Goal: Use online tool/utility: Utilize a website feature to perform a specific function

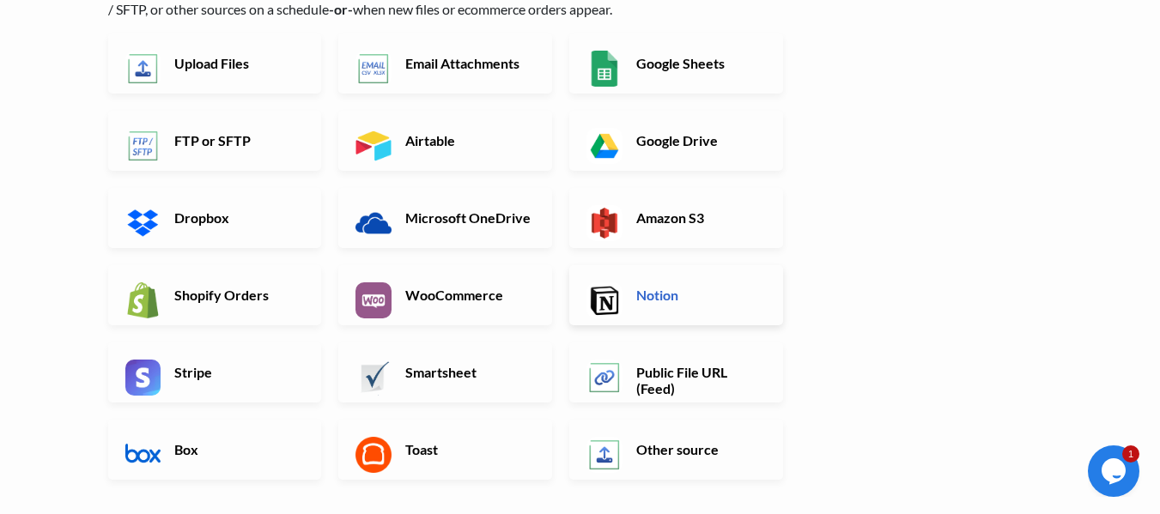
scroll to position [172, 0]
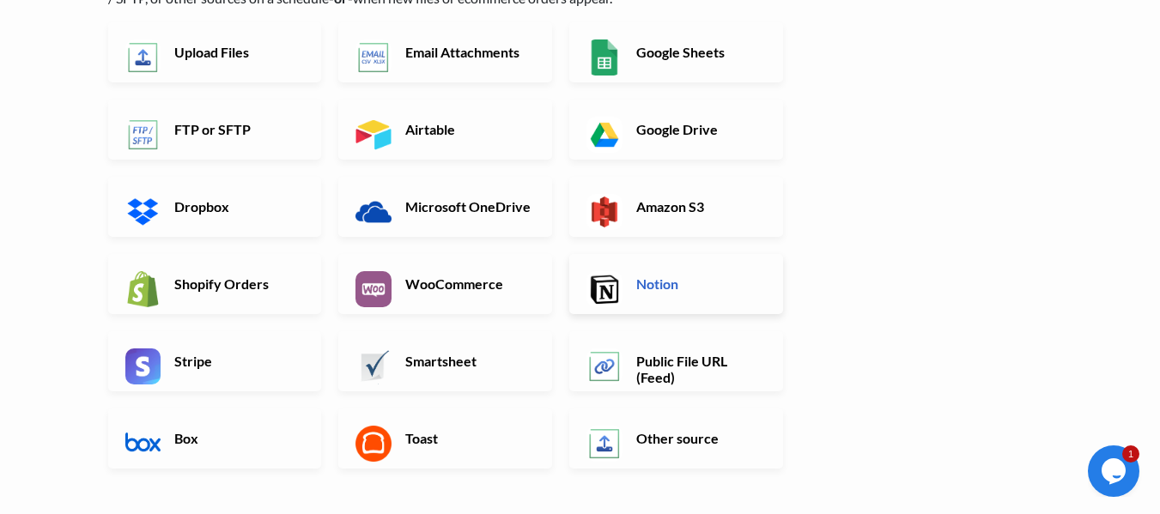
click at [724, 294] on link "Notion" at bounding box center [676, 284] width 214 height 60
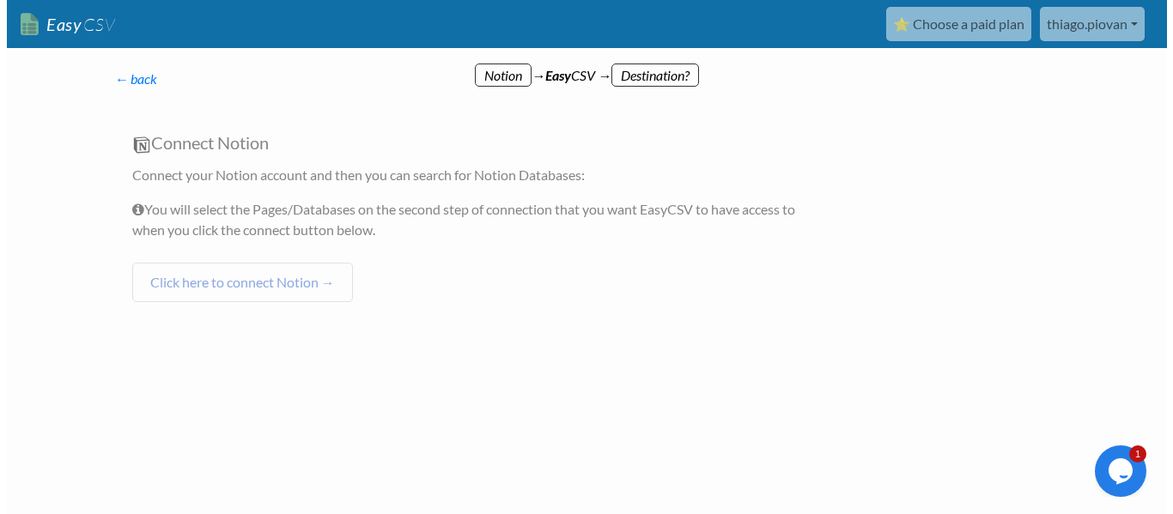
scroll to position [0, 0]
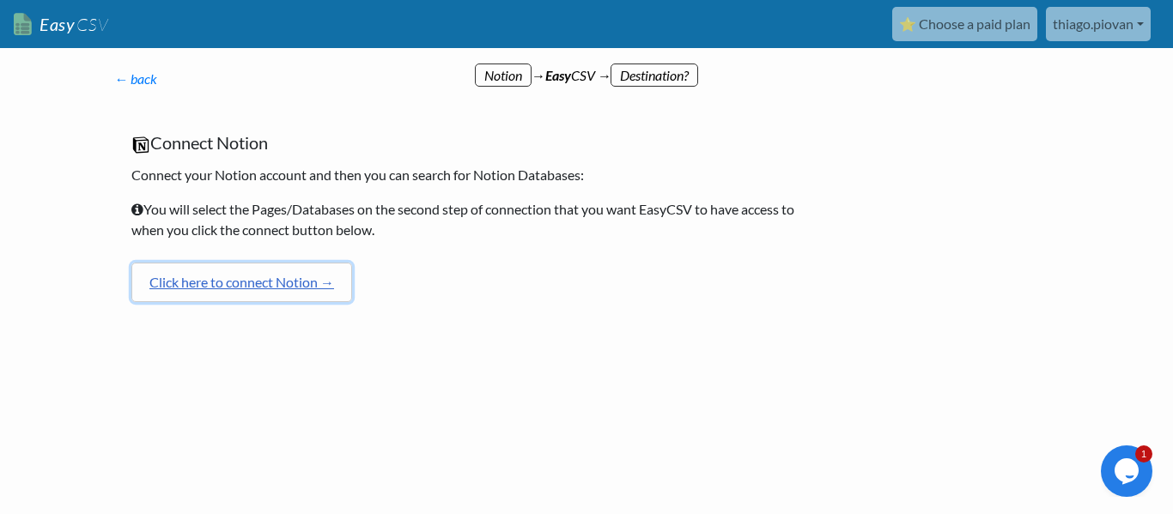
click at [286, 276] on link "Click here to connect Notion →" at bounding box center [241, 282] width 221 height 39
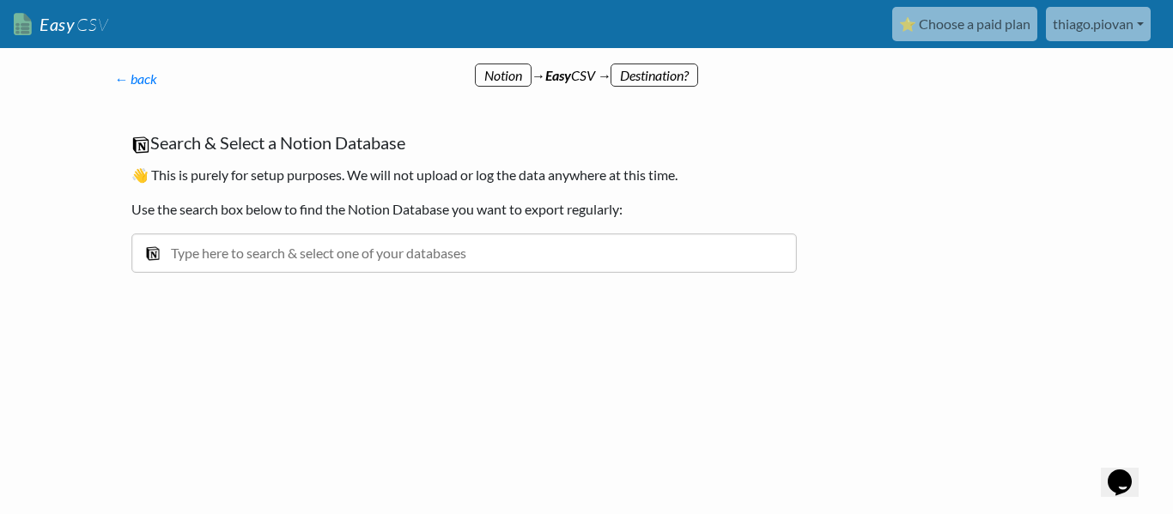
click at [436, 246] on input "text" at bounding box center [463, 253] width 665 height 39
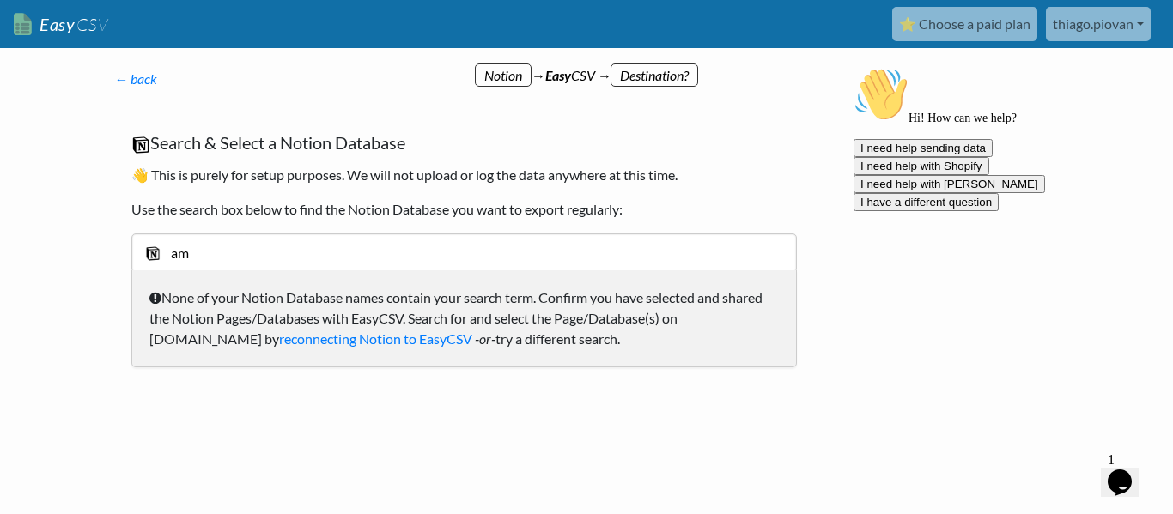
type input "a"
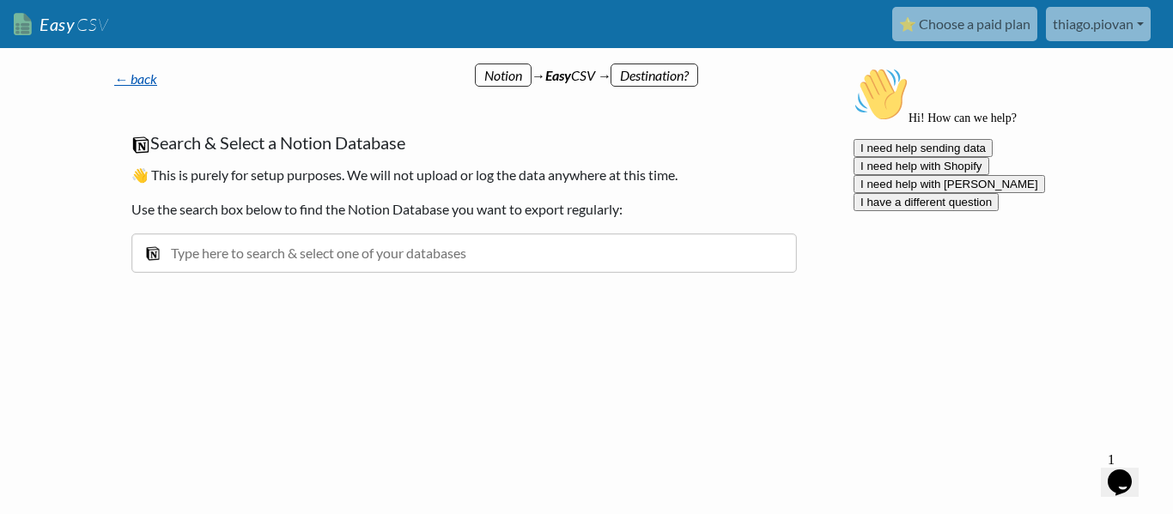
click at [147, 80] on link "← back" at bounding box center [135, 78] width 43 height 16
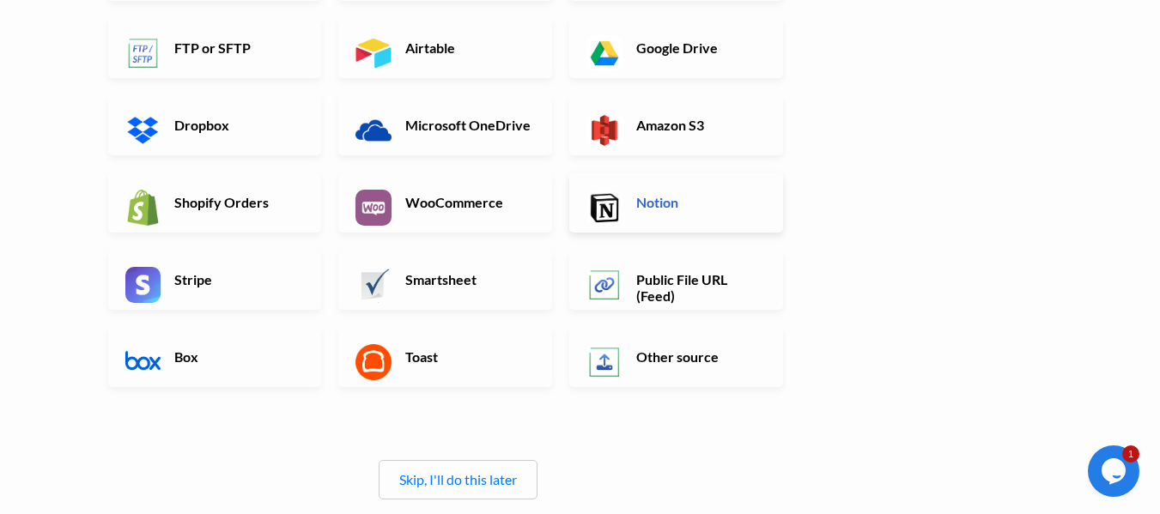
scroll to position [258, 0]
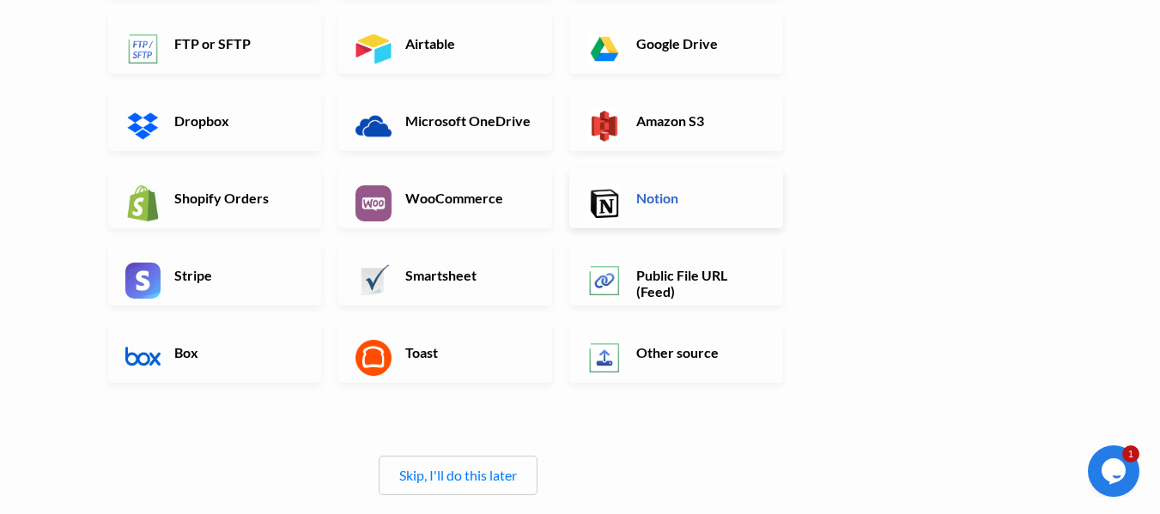
click at [634, 183] on link "Notion" at bounding box center [676, 198] width 214 height 60
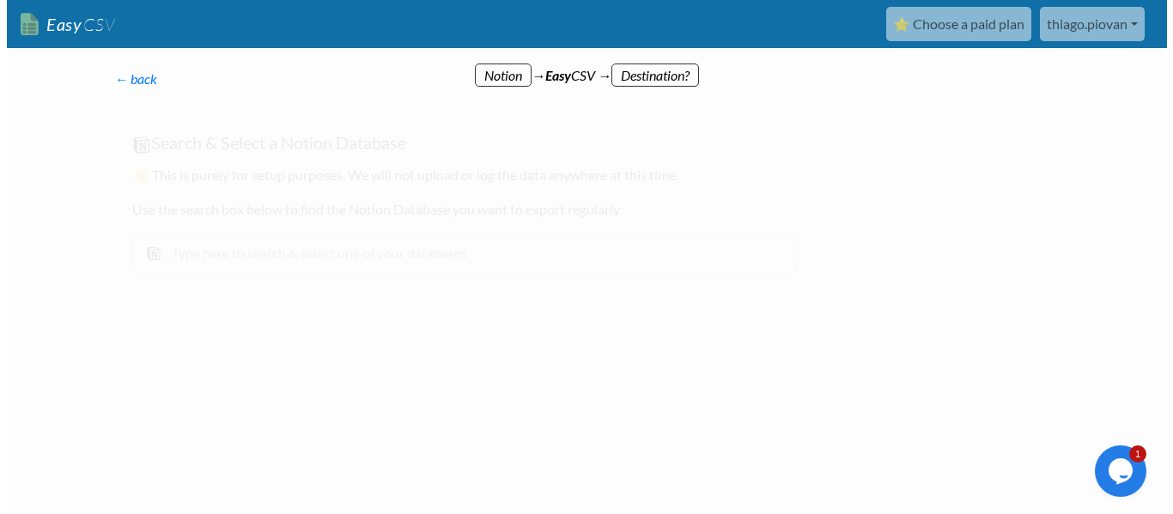
scroll to position [0, 0]
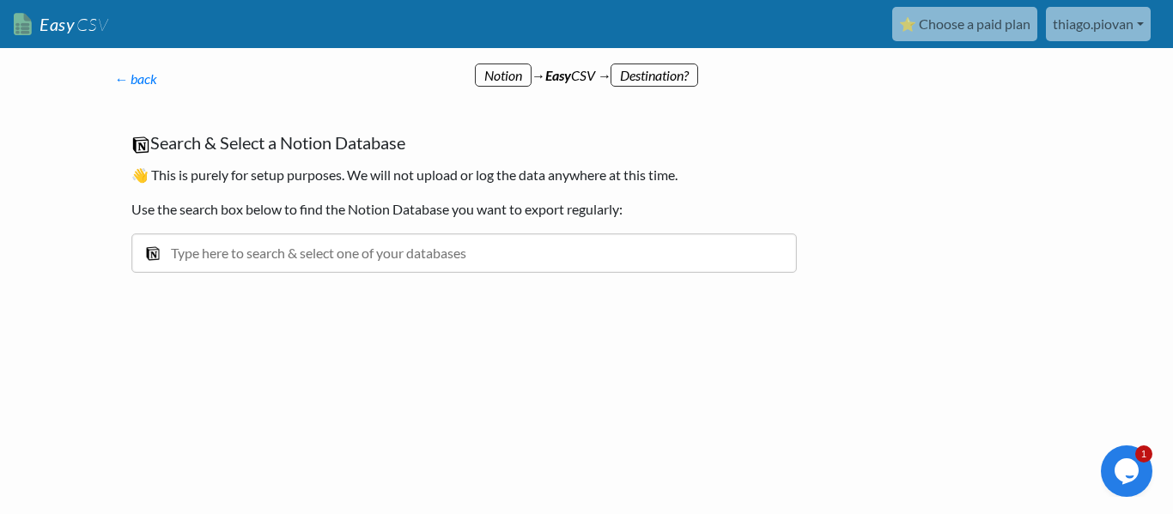
click at [379, 257] on input "text" at bounding box center [463, 253] width 665 height 39
click at [497, 79] on p "← back Thanks for signing up! Set up your Import Flow and Upload Page in 1 minu…" at bounding box center [464, 79] width 700 height 21
click at [137, 79] on link "← back" at bounding box center [135, 78] width 43 height 16
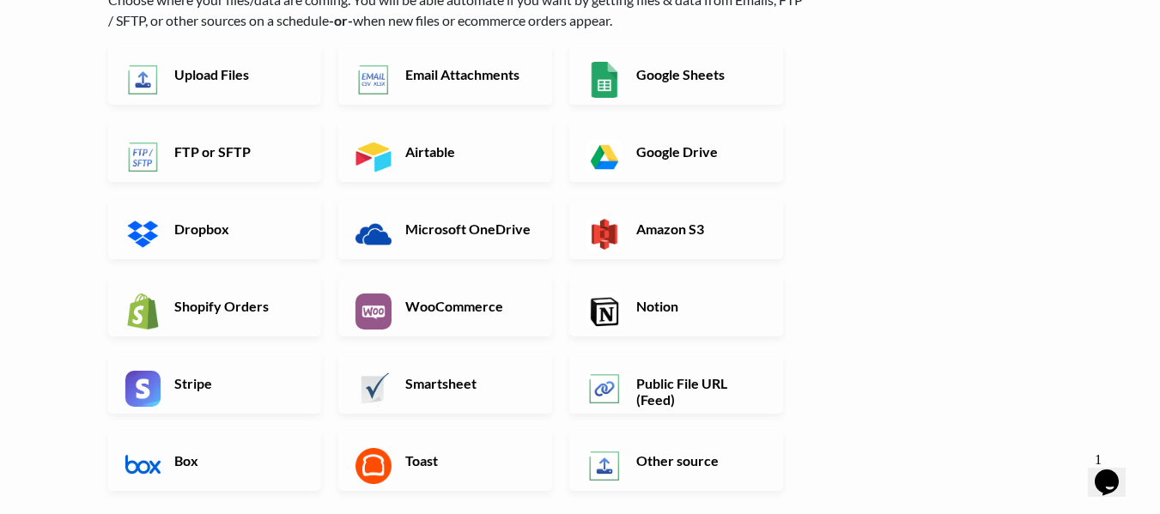
scroll to position [258, 0]
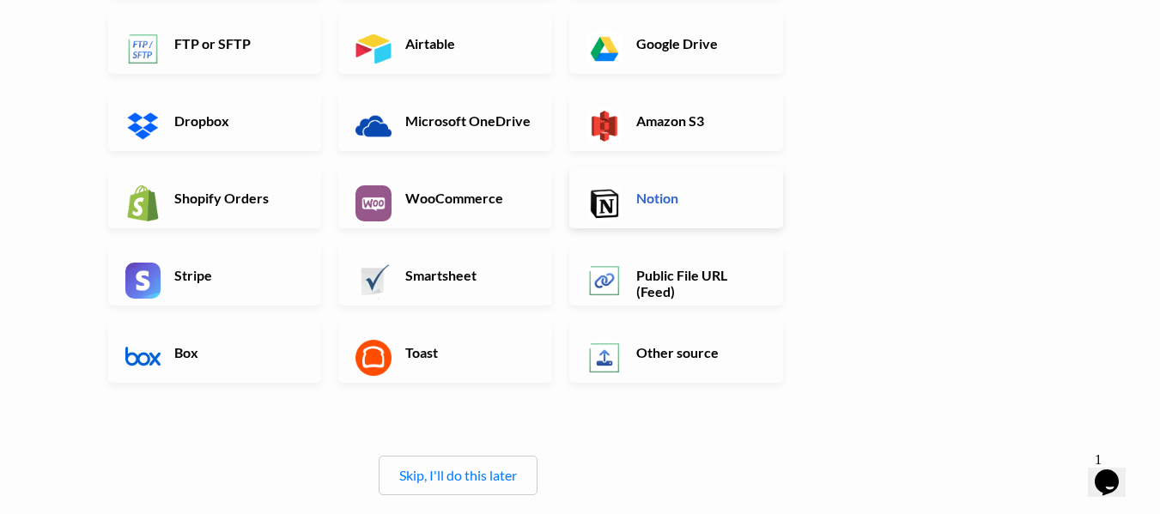
click at [684, 197] on h6 "Notion" at bounding box center [699, 198] width 135 height 16
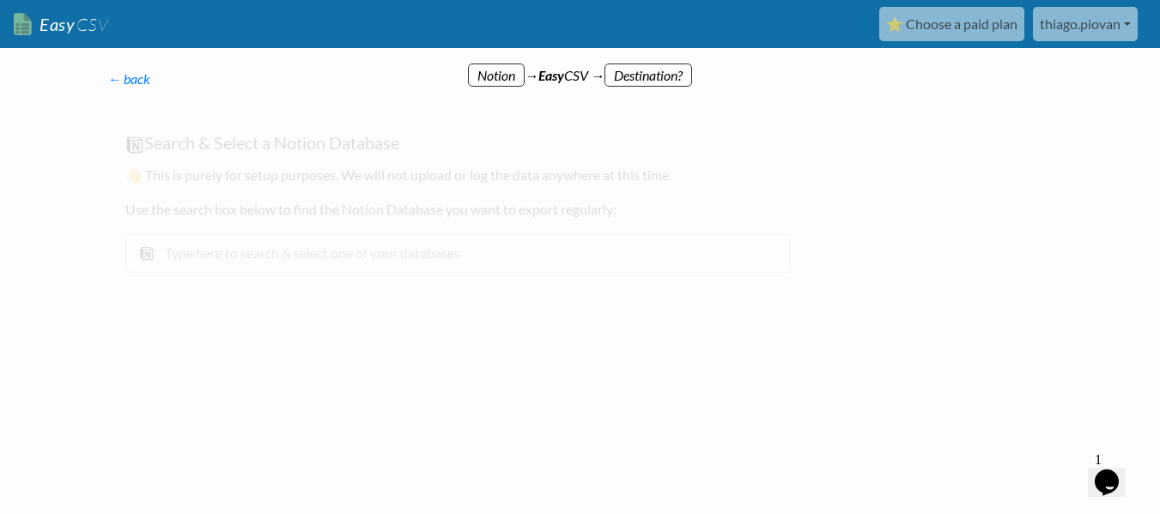
scroll to position [0, 0]
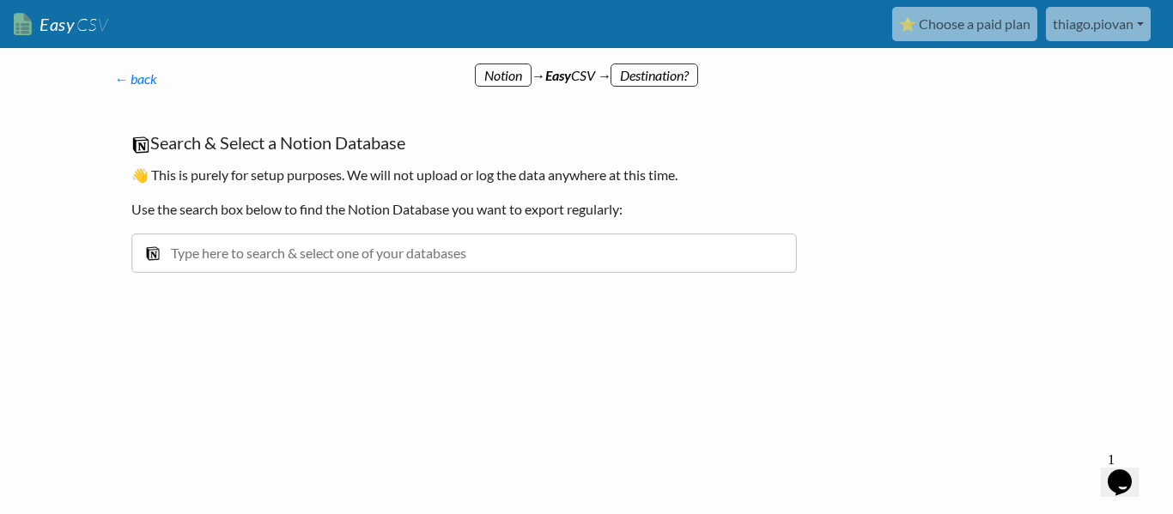
click at [1125, 28] on link "thiago.piovan" at bounding box center [1098, 24] width 105 height 34
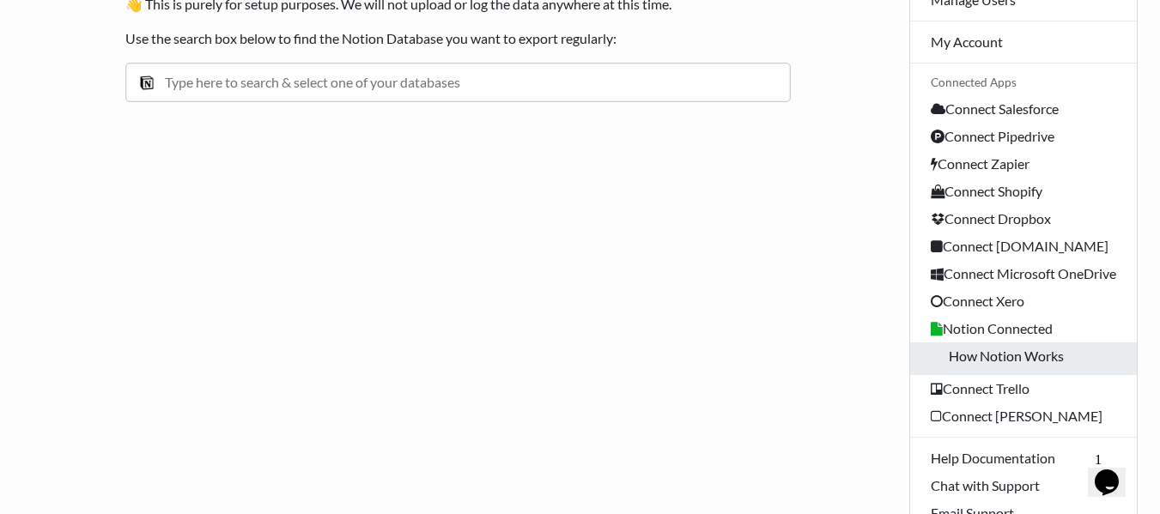
scroll to position [172, 0]
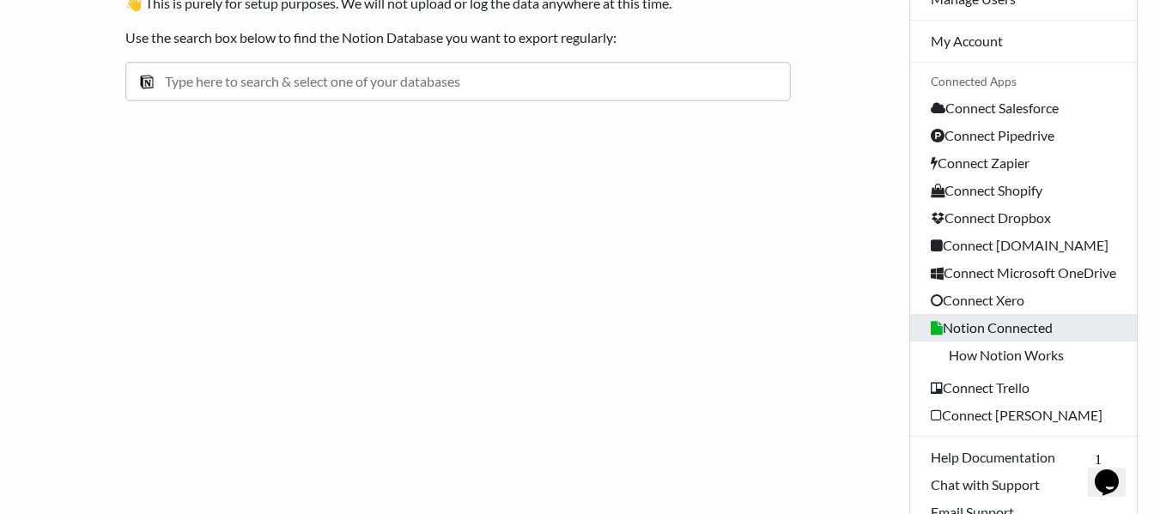
click at [1028, 331] on link "Notion Connected" at bounding box center [1023, 327] width 227 height 27
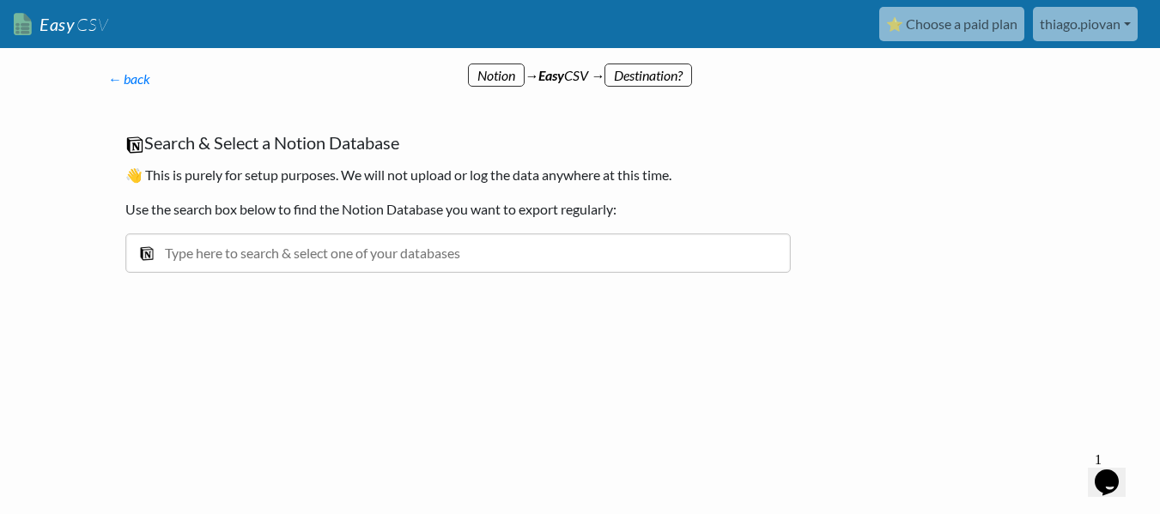
scroll to position [0, 0]
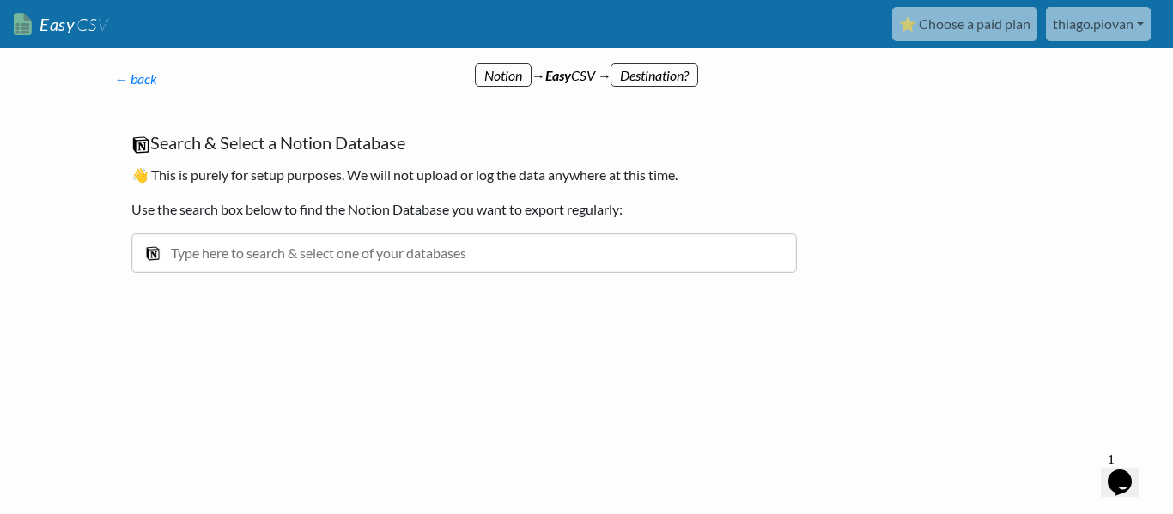
click at [1101, 30] on link "thiago.piovan" at bounding box center [1098, 24] width 105 height 34
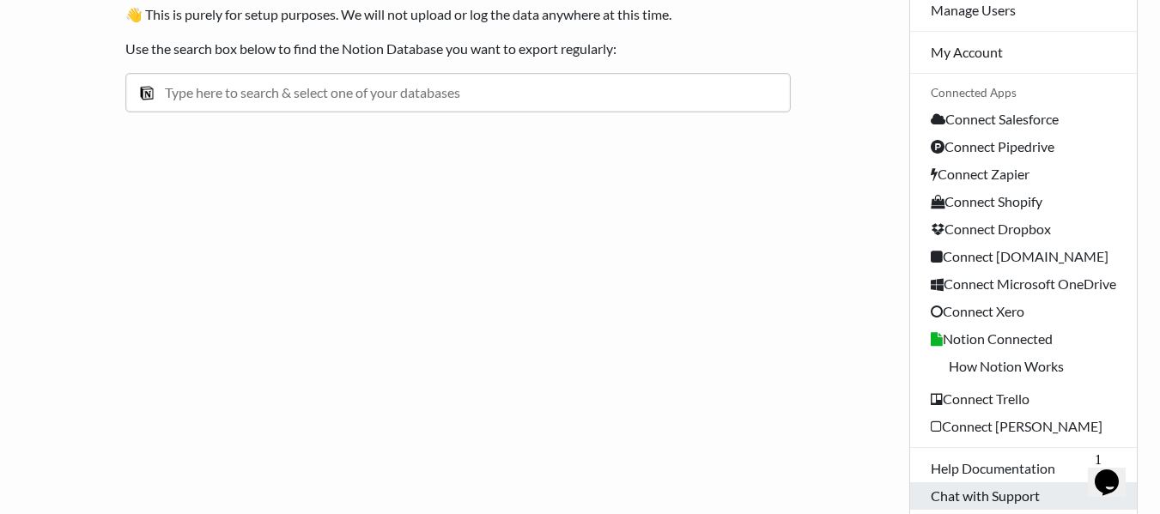
scroll to position [234, 0]
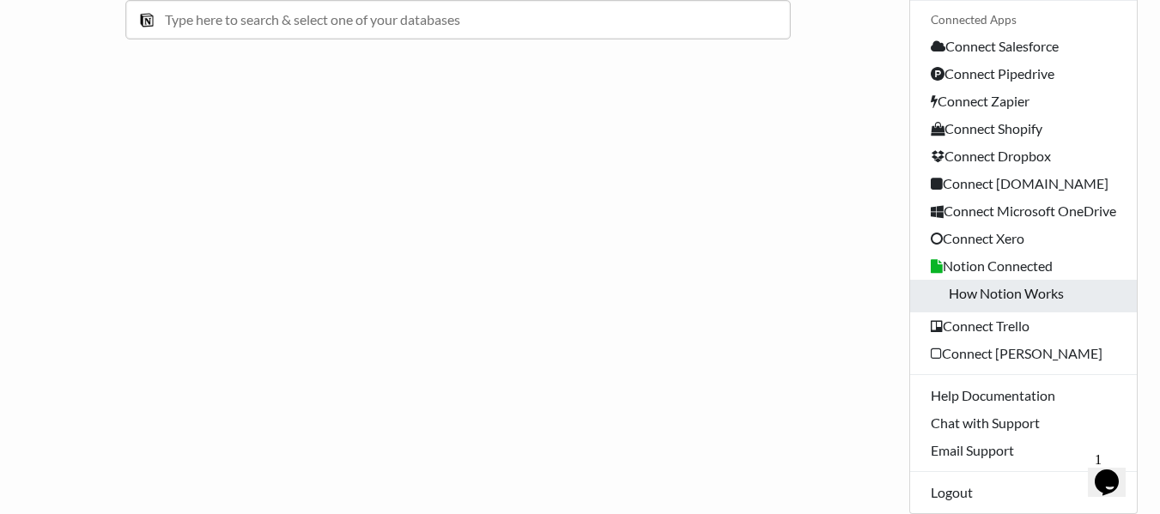
click at [1014, 296] on link "How Notion Works" at bounding box center [1023, 296] width 227 height 33
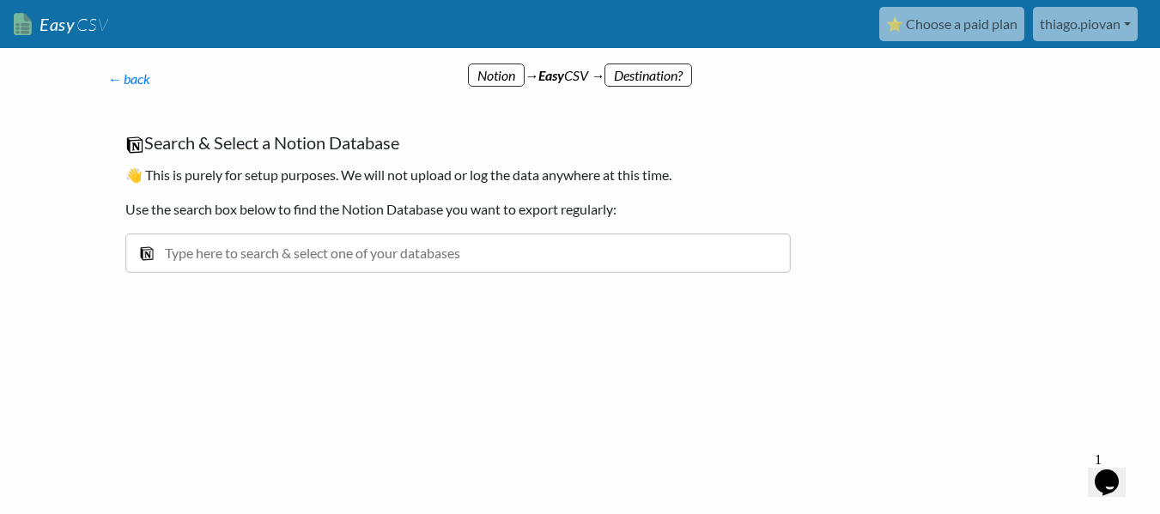
scroll to position [0, 0]
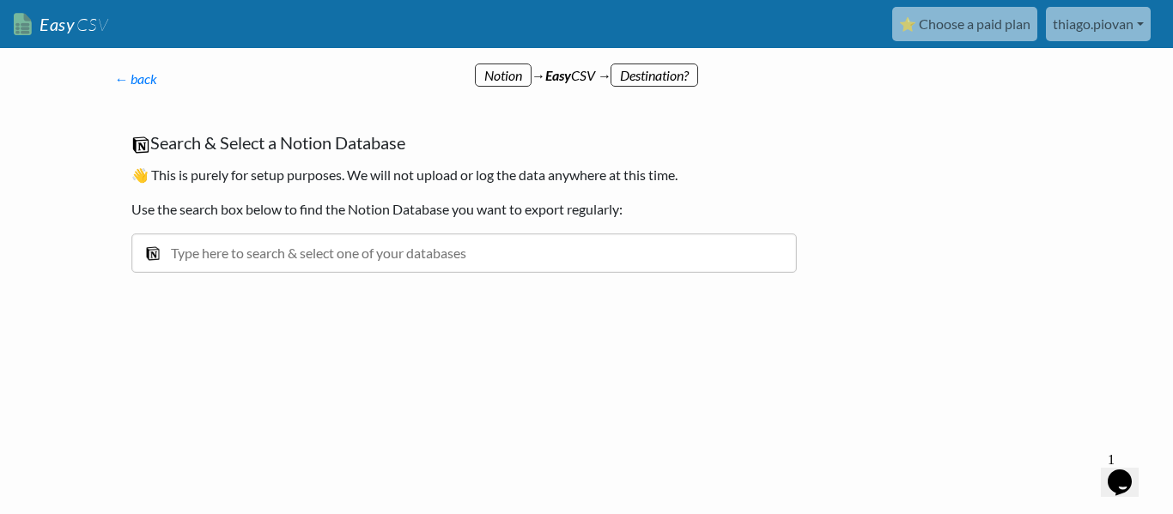
click at [1131, 15] on link "thiago.piovan" at bounding box center [1098, 24] width 105 height 34
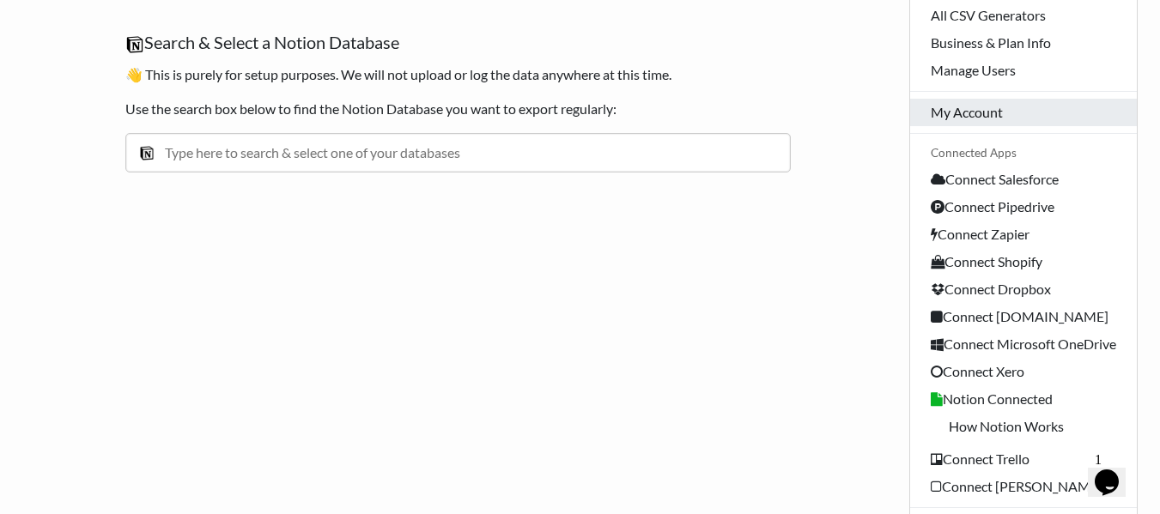
scroll to position [234, 0]
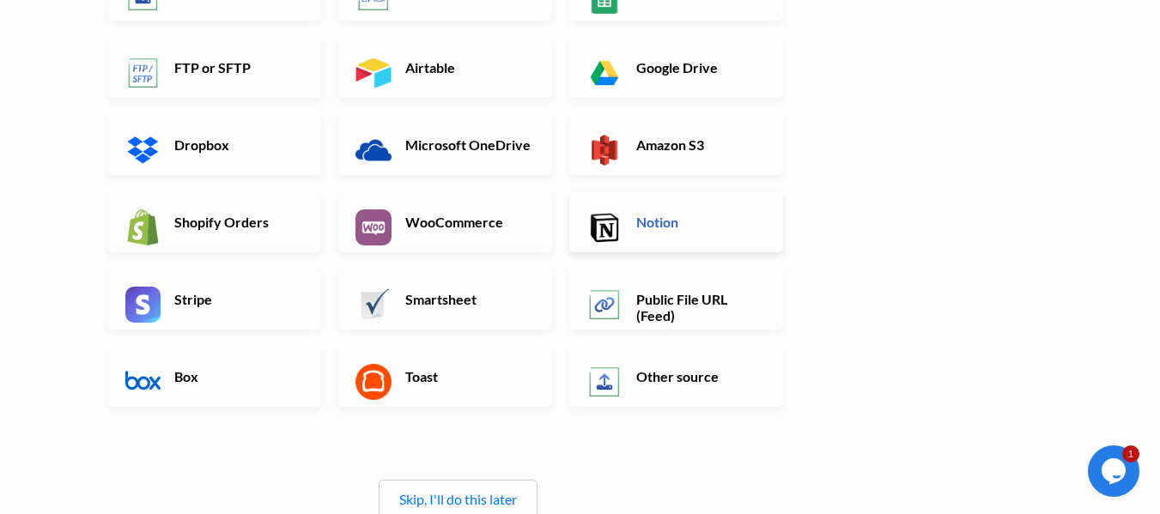
click at [623, 214] on link "Notion" at bounding box center [676, 222] width 214 height 60
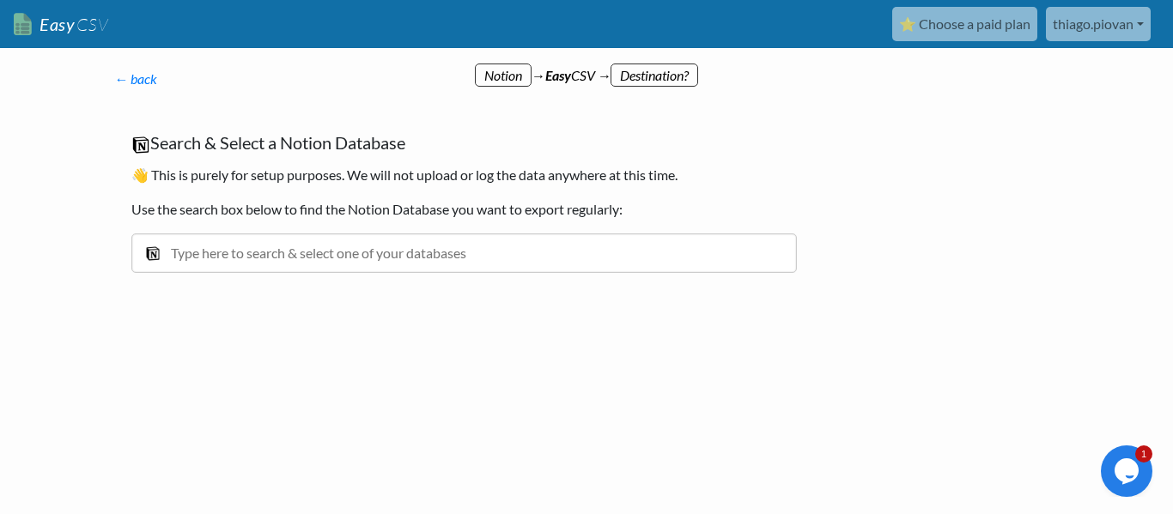
click at [1106, 18] on link "thiago.piovan" at bounding box center [1098, 24] width 105 height 34
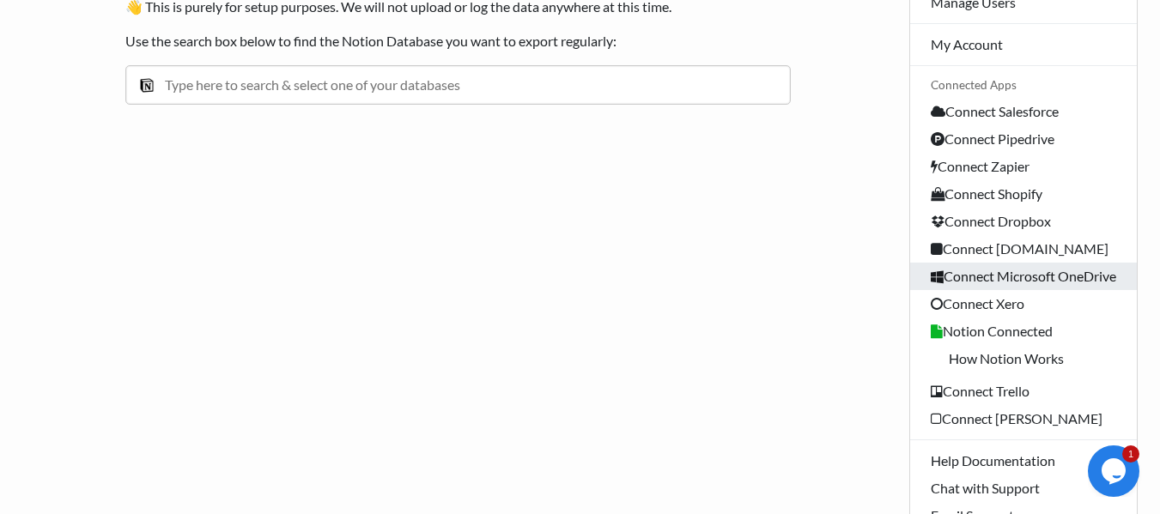
scroll to position [172, 0]
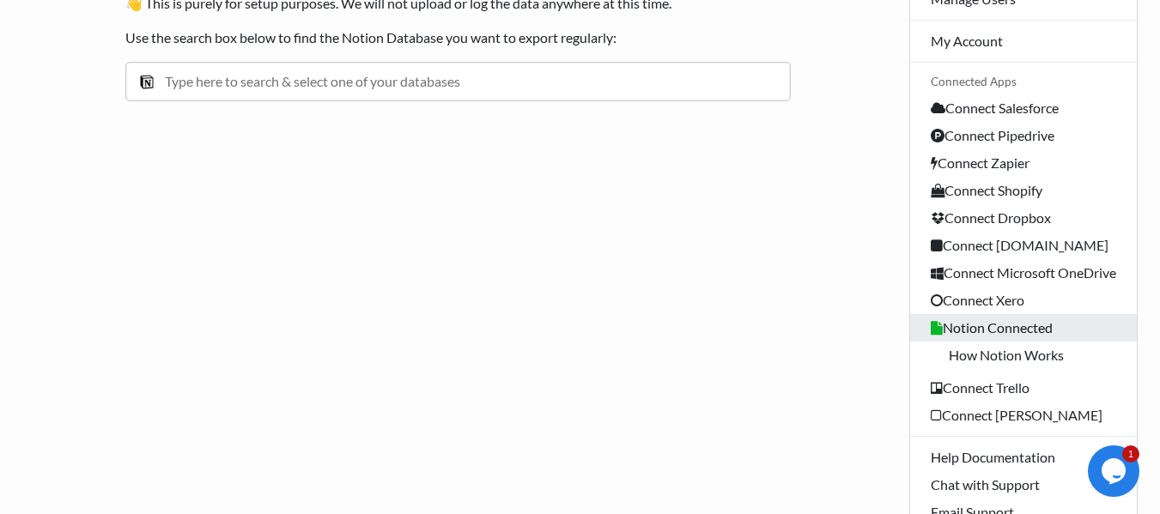
click at [1028, 327] on link "Notion Connected" at bounding box center [1023, 327] width 227 height 27
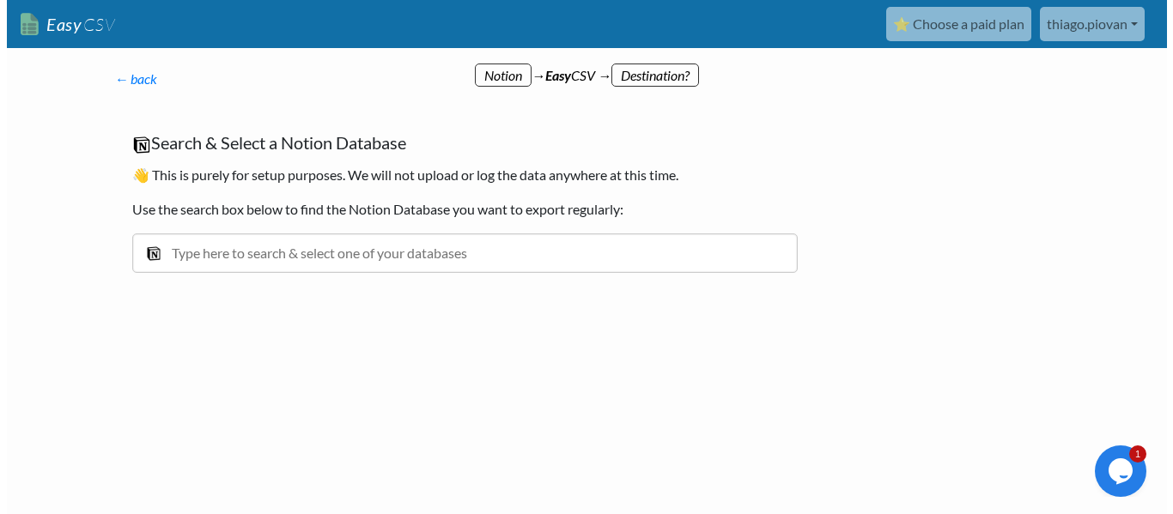
scroll to position [0, 0]
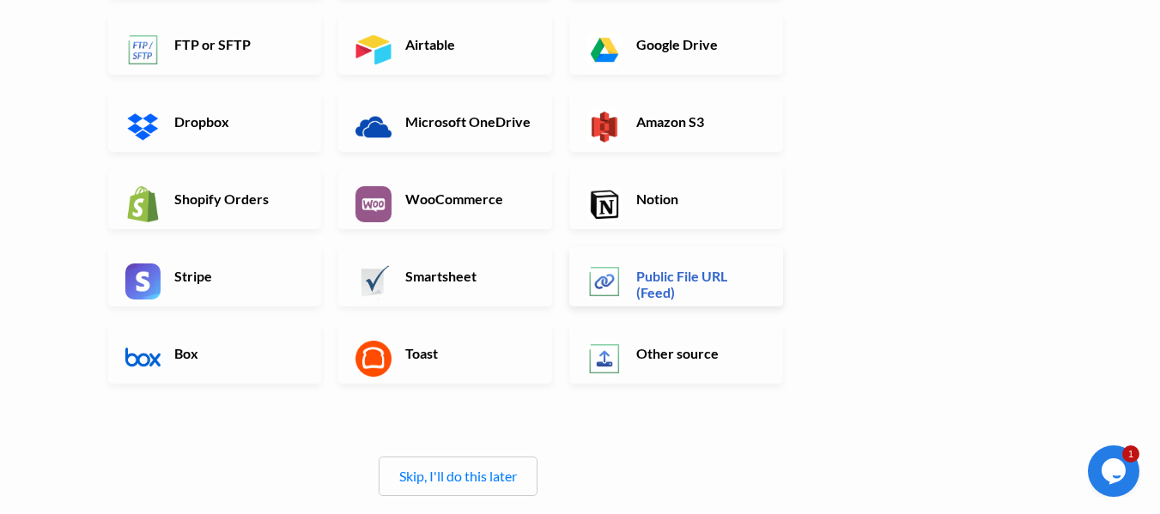
scroll to position [258, 0]
click at [664, 197] on h6 "Notion" at bounding box center [699, 198] width 135 height 16
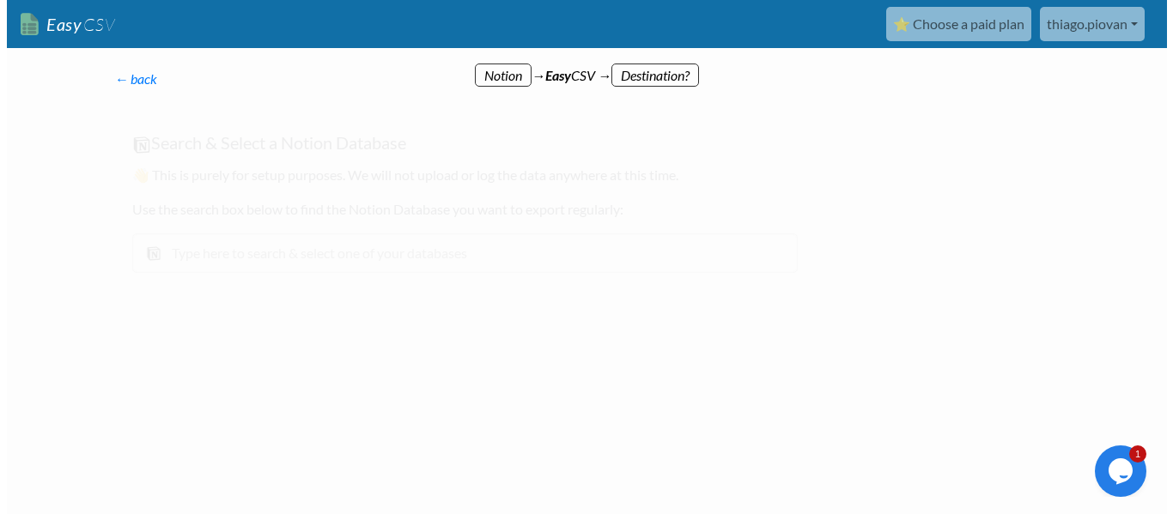
scroll to position [0, 0]
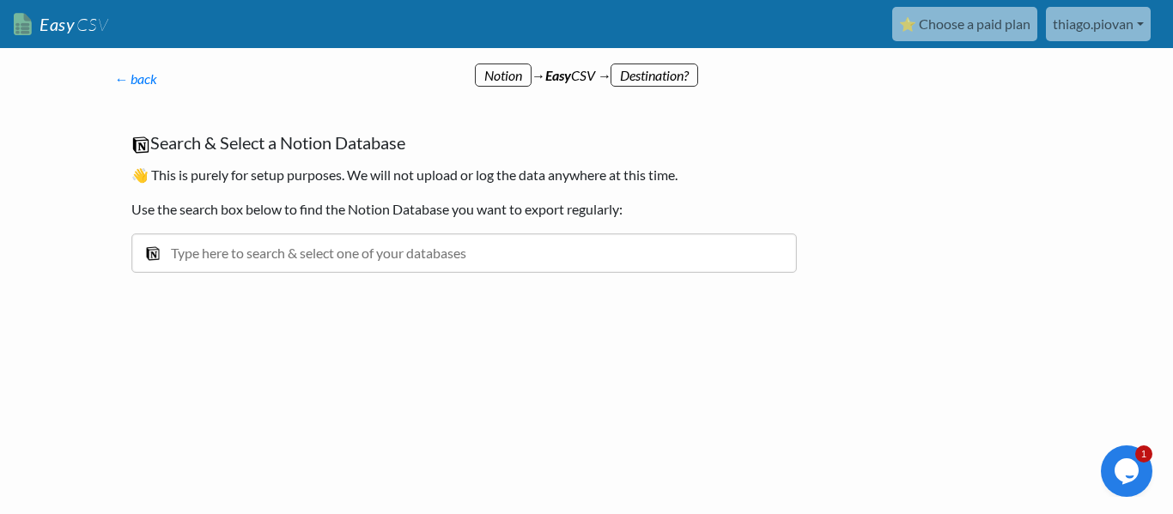
click at [209, 255] on input "text" at bounding box center [463, 253] width 665 height 39
drag, startPoint x: 288, startPoint y: 270, endPoint x: 106, endPoint y: 261, distance: 183.1
click at [106, 261] on div "← back Thanks for signing up! Set up your Import Flow and Upload Page in 1 minu…" at bounding box center [464, 188] width 734 height 273
type input "t"
type input "ambiente"
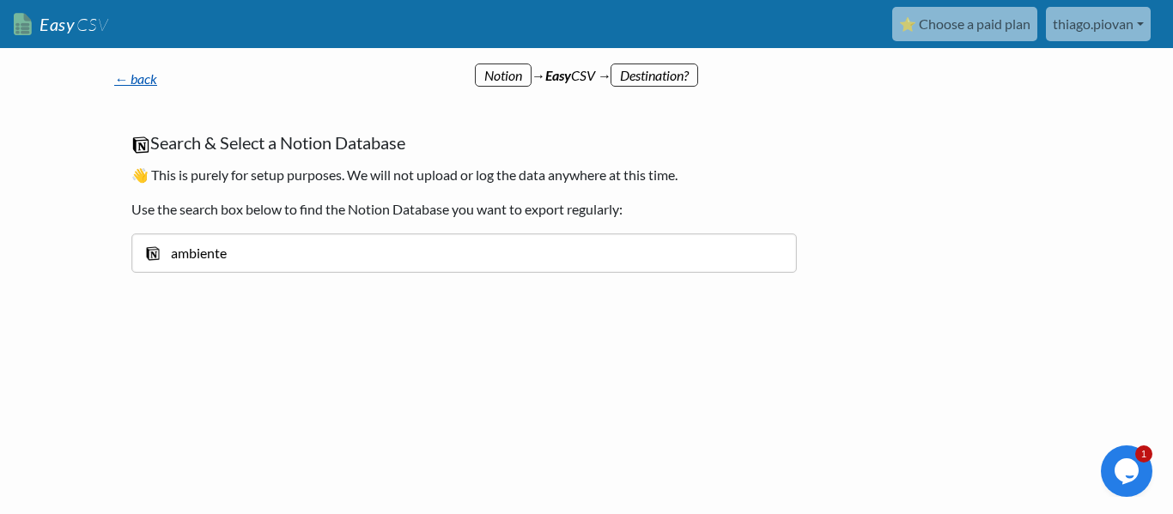
click at [130, 79] on link "← back" at bounding box center [135, 78] width 43 height 16
